Goal: Task Accomplishment & Management: Manage account settings

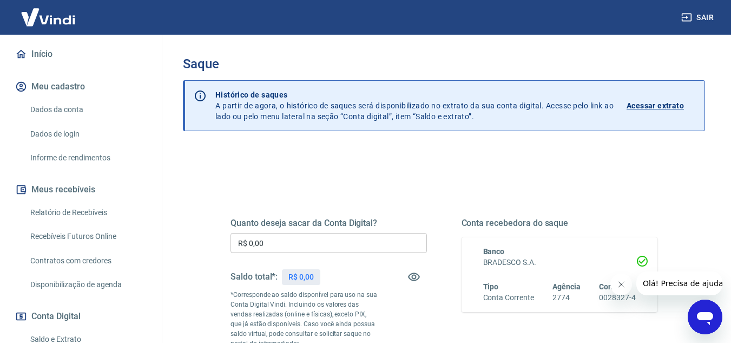
scroll to position [108, 0]
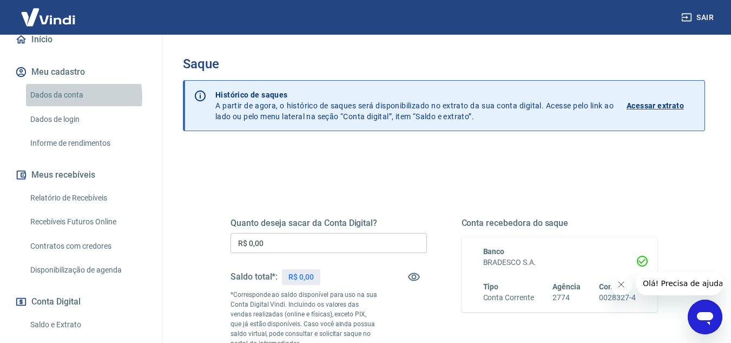
click at [70, 97] on link "Dados da conta" at bounding box center [87, 95] width 123 height 22
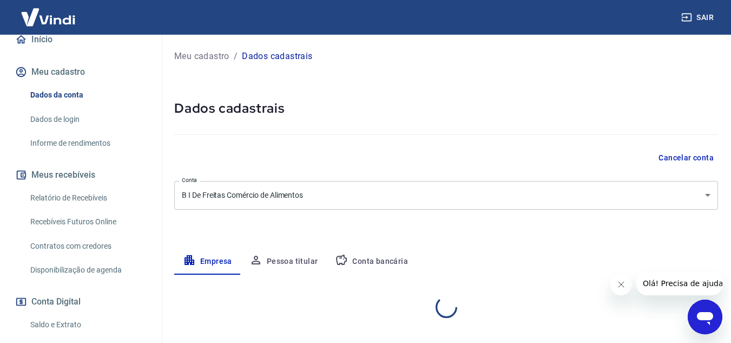
select select "SP"
select select "business"
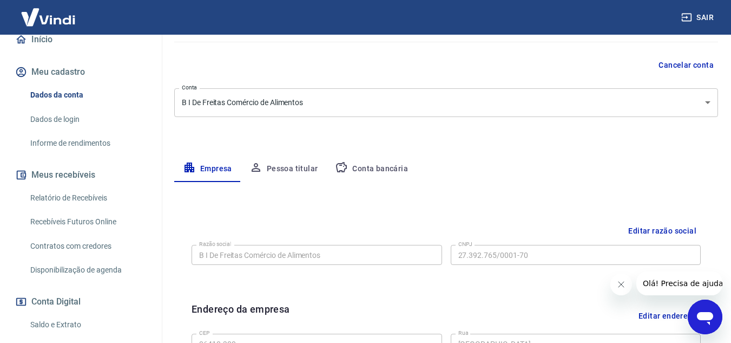
scroll to position [108, 0]
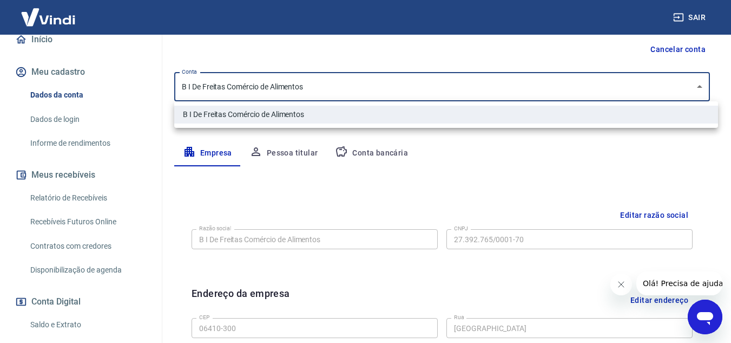
click at [384, 90] on body "Sair B Brayan Ilario de Freitas [EMAIL_ADDRESS][DOMAIN_NAME] Início Meu cadastr…" at bounding box center [365, 63] width 731 height 343
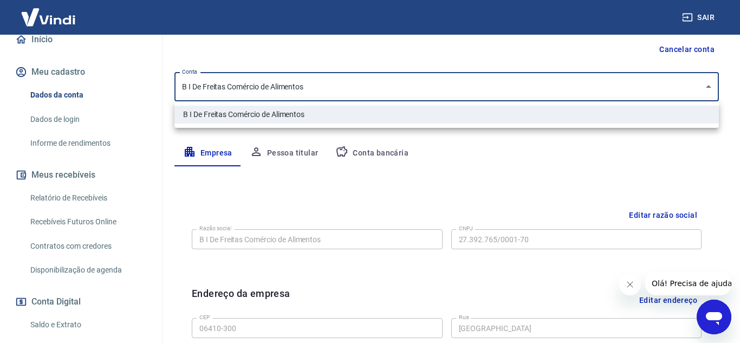
click at [383, 90] on div at bounding box center [370, 171] width 740 height 343
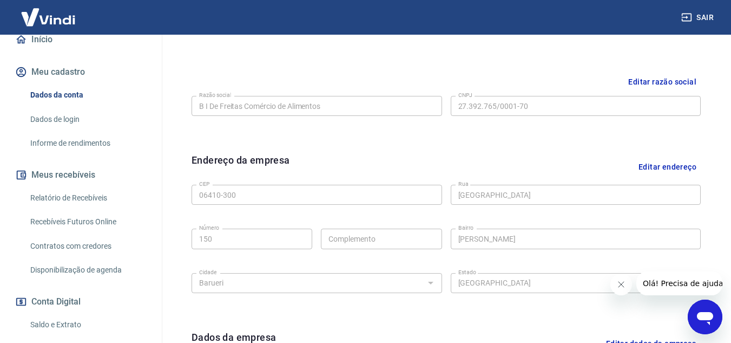
scroll to position [217, 0]
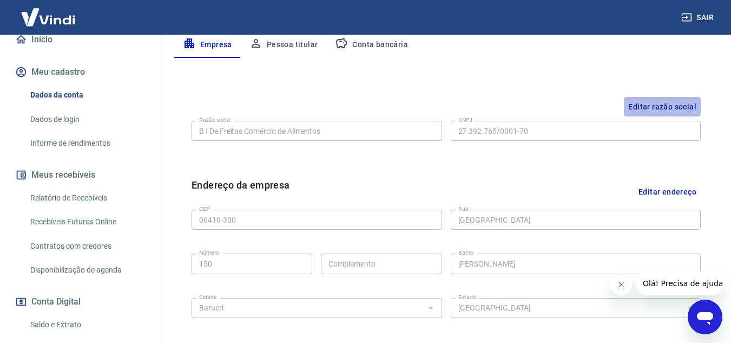
click at [639, 104] on button "Editar razão social" at bounding box center [662, 107] width 77 height 20
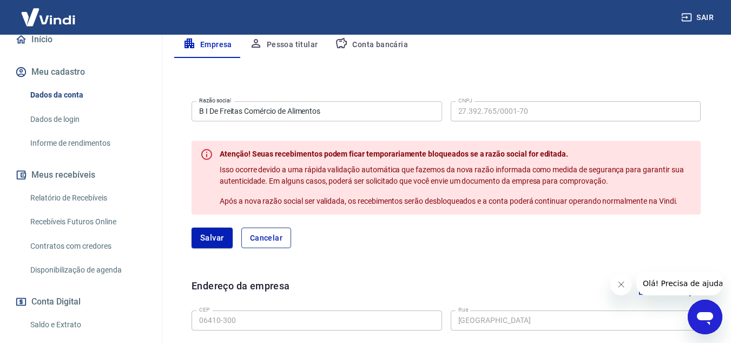
click at [271, 240] on button "Cancelar" at bounding box center [266, 237] width 50 height 21
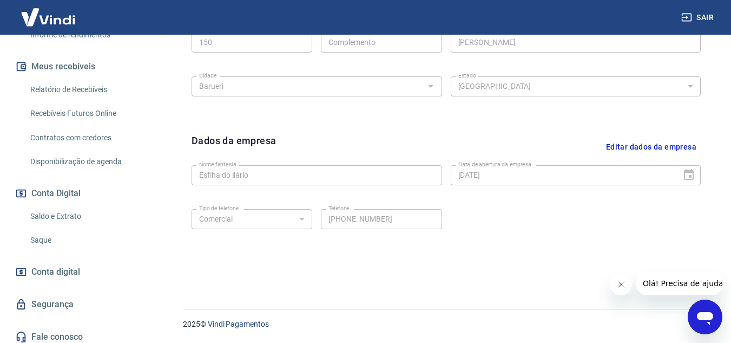
click at [38, 241] on link "Saque" at bounding box center [87, 240] width 123 height 22
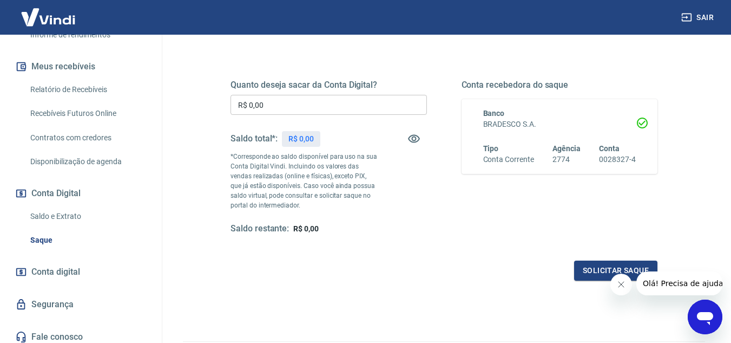
scroll to position [162, 0]
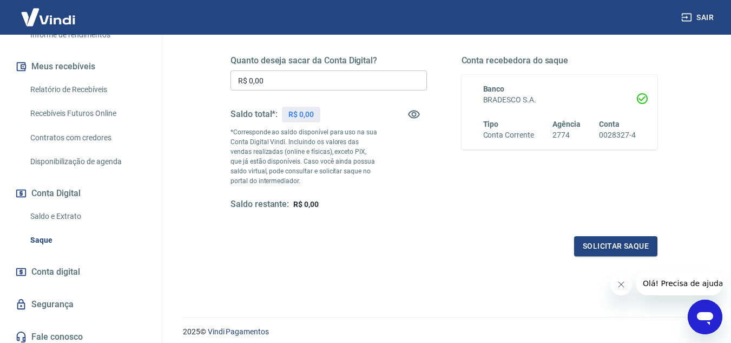
click at [649, 93] on icon at bounding box center [642, 98] width 13 height 13
click at [528, 119] on h6 "Tipo" at bounding box center [508, 124] width 51 height 11
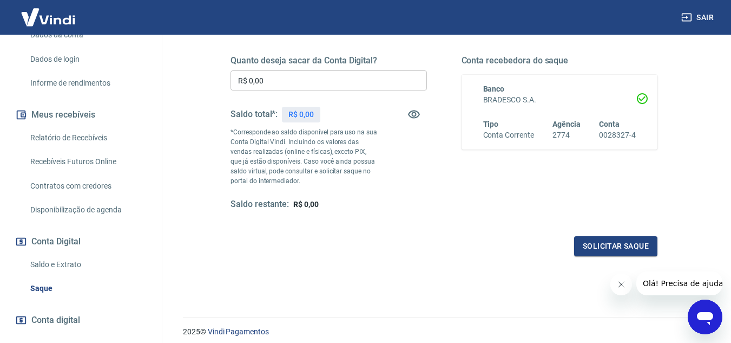
scroll to position [223, 0]
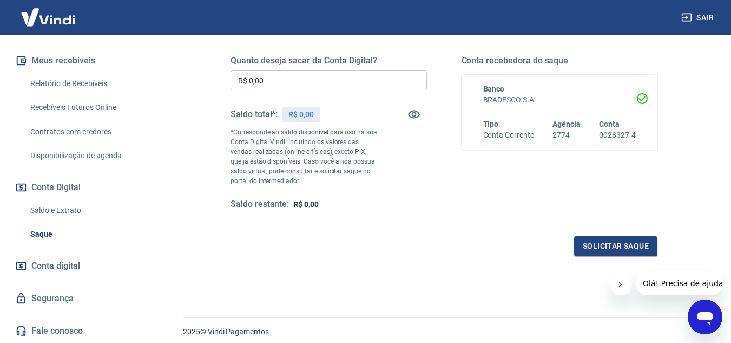
click at [41, 294] on link "Segurança" at bounding box center [81, 298] width 136 height 24
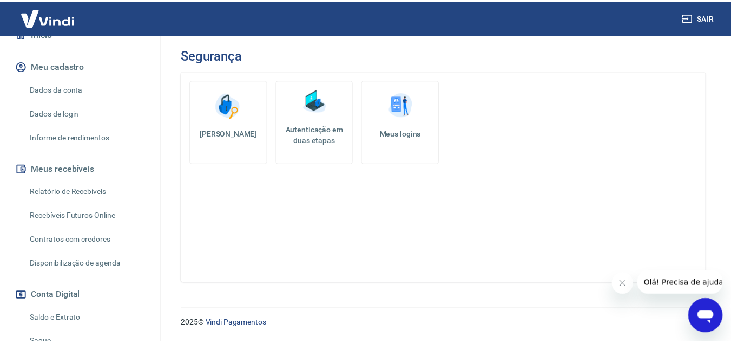
scroll to position [60, 0]
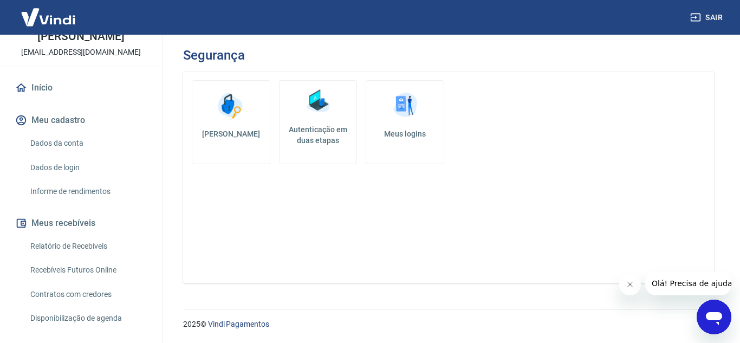
click at [71, 142] on link "Dados da conta" at bounding box center [87, 143] width 123 height 22
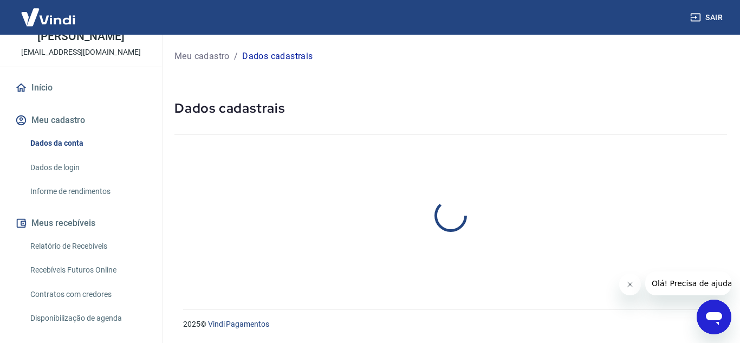
select select "SP"
select select "business"
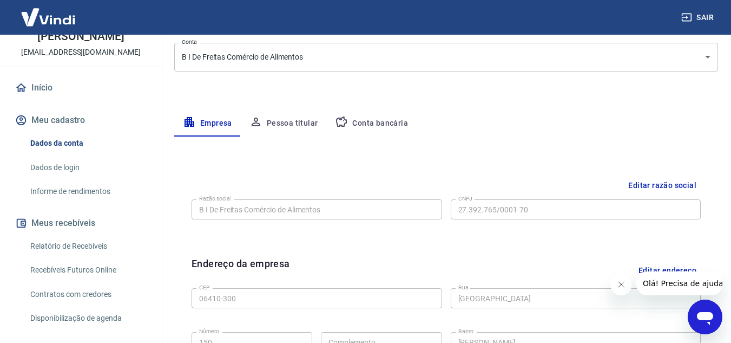
scroll to position [162, 0]
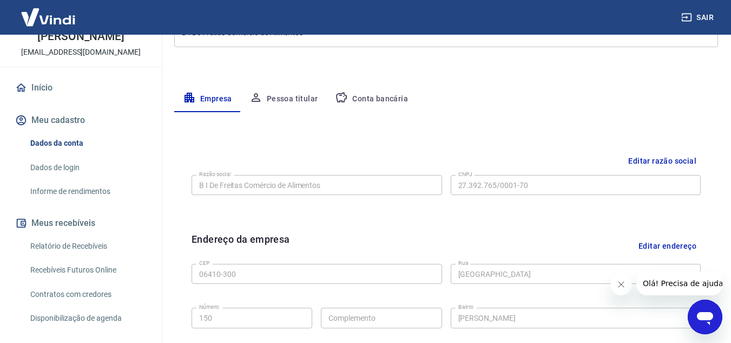
click at [379, 103] on button "Conta bancária" at bounding box center [371, 99] width 90 height 26
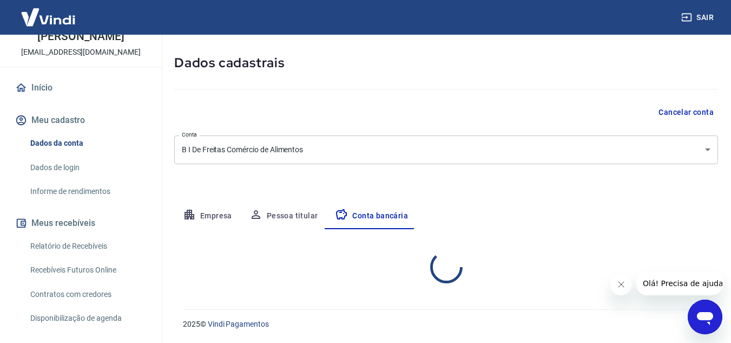
scroll to position [151, 0]
select select "1"
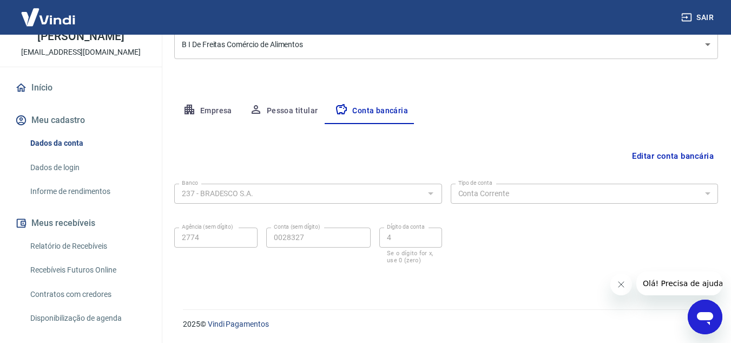
click at [642, 152] on button "Editar conta bancária" at bounding box center [673, 156] width 90 height 21
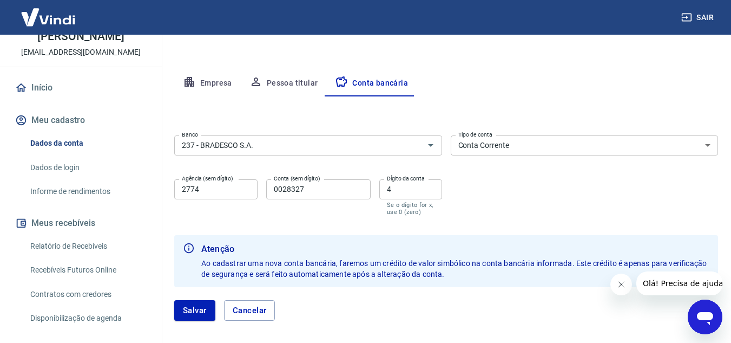
scroll to position [205, 0]
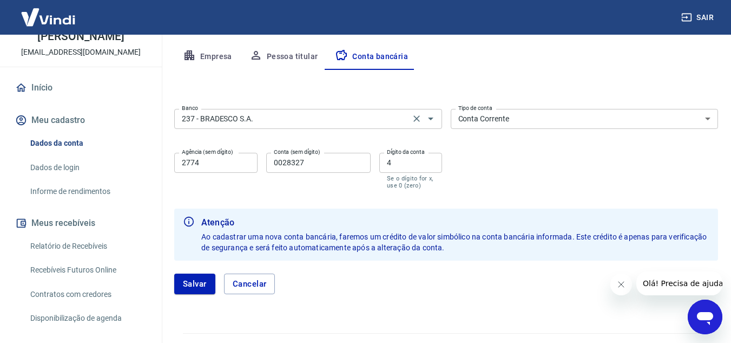
click at [384, 117] on input "237 - BRADESCO S.A." at bounding box center [293, 119] width 230 height 14
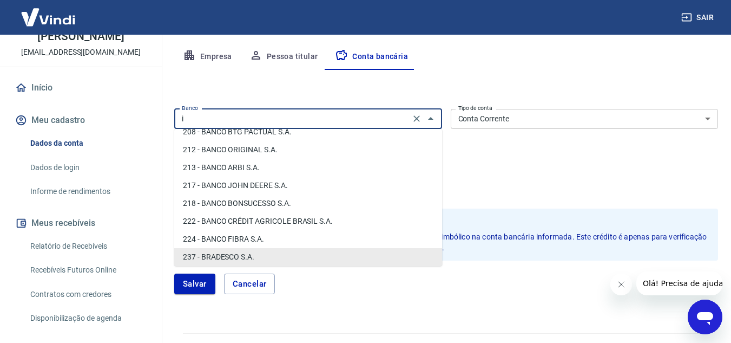
scroll to position [0, 0]
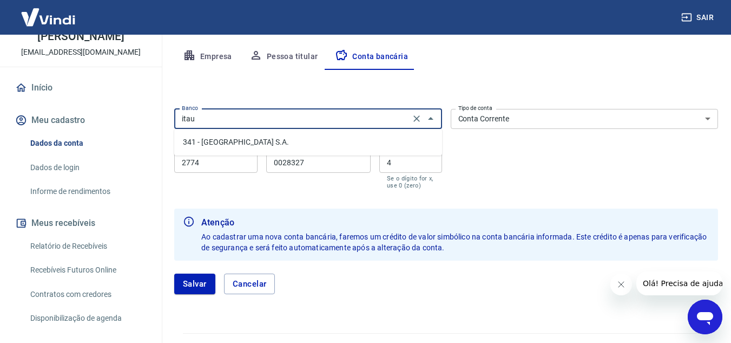
click at [352, 135] on li "341 - [GEOGRAPHIC_DATA] S.A." at bounding box center [308, 142] width 268 height 18
type input "341 - [GEOGRAPHIC_DATA] S.A."
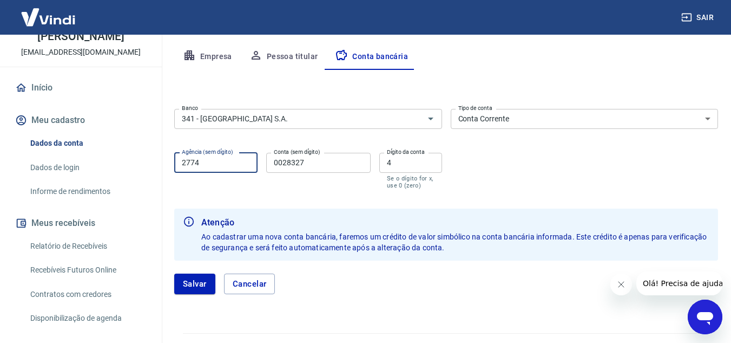
click at [210, 161] on input "2774" at bounding box center [215, 163] width 83 height 20
type input "4807"
type input "97812"
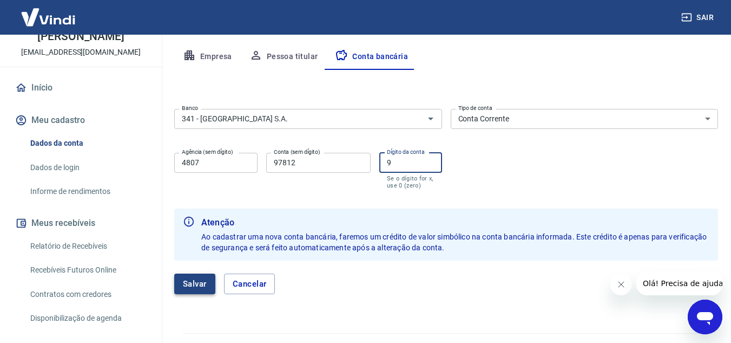
type input "9"
click at [189, 282] on button "Salvar" at bounding box center [194, 283] width 41 height 21
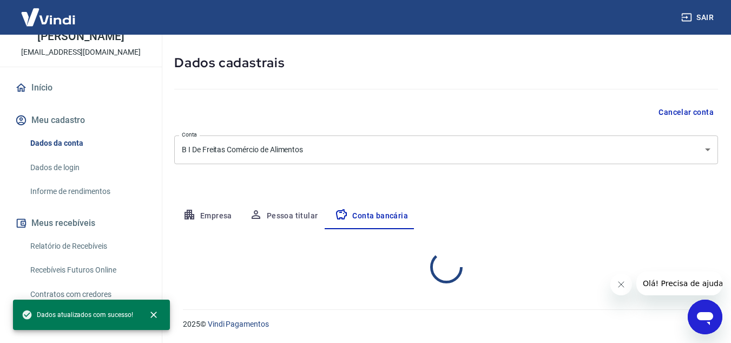
scroll to position [151, 0]
select select "1"
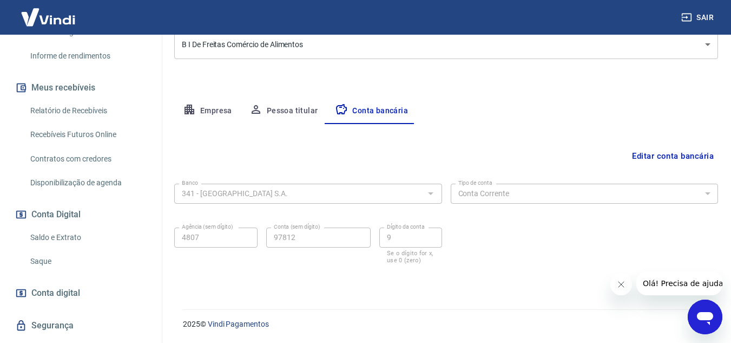
scroll to position [223, 0]
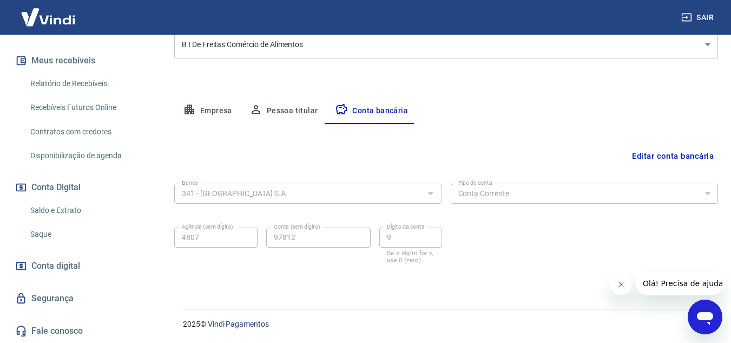
click at [52, 231] on link "Saque" at bounding box center [87, 234] width 123 height 22
